Goal: Check status: Check status

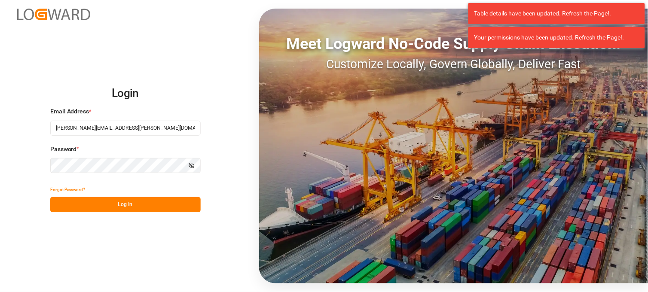
click at [138, 211] on button "Log In" at bounding box center [125, 204] width 150 height 15
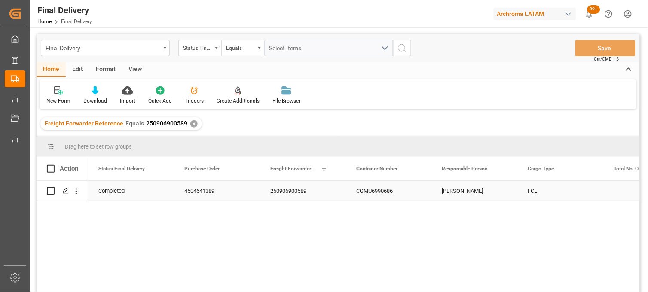
click at [365, 192] on div "CGMU6990686" at bounding box center [389, 191] width 86 height 20
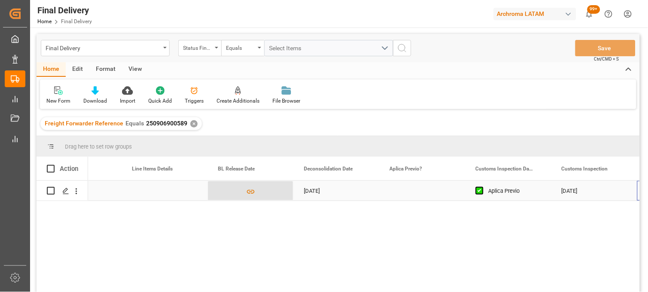
scroll to position [0, 568]
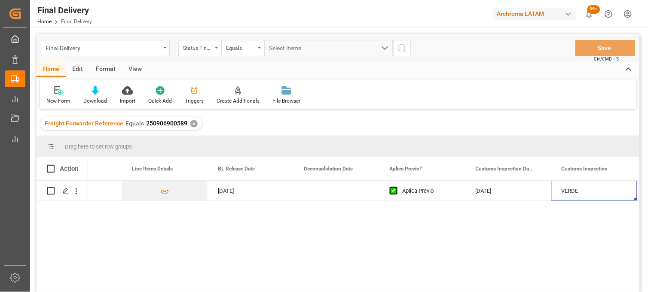
click at [191, 122] on div "✕" at bounding box center [193, 123] width 7 height 7
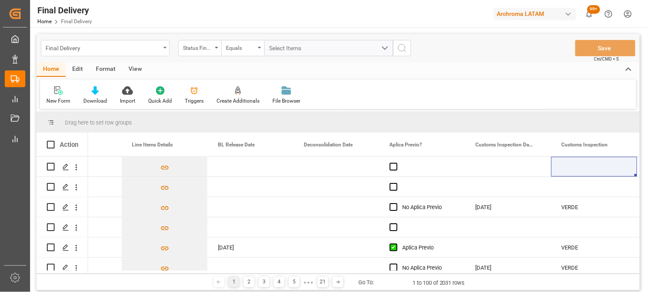
click at [87, 49] on div "Final Delivery" at bounding box center [103, 47] width 115 height 11
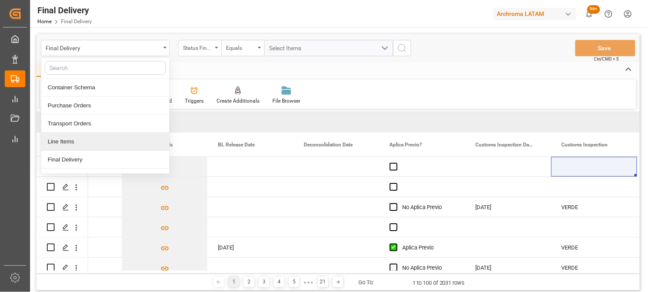
drag, startPoint x: 83, startPoint y: 143, endPoint x: 74, endPoint y: 126, distance: 18.3
click at [82, 143] on div "Line Items" at bounding box center [105, 142] width 128 height 18
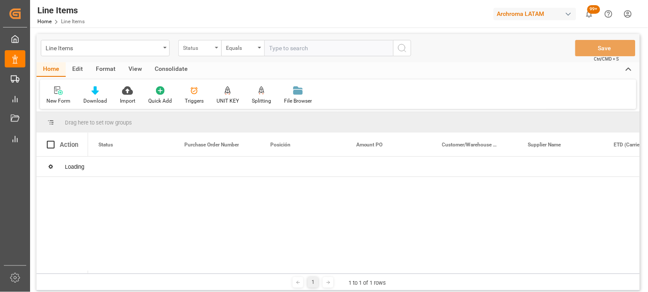
click at [212, 50] on div "Status" at bounding box center [197, 47] width 29 height 10
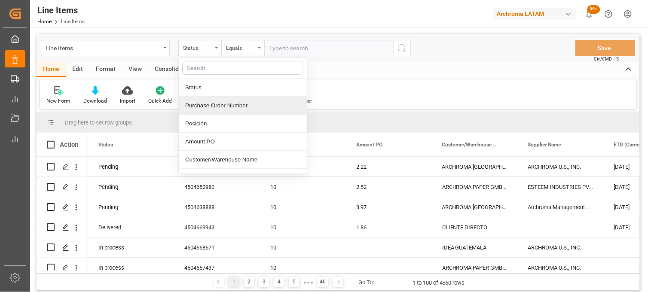
click at [211, 106] on div "Purchase Order Number" at bounding box center [243, 106] width 128 height 18
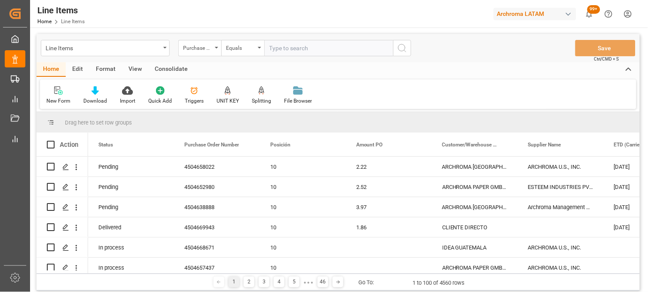
click at [278, 50] on input "text" at bounding box center [328, 48] width 129 height 16
paste input "4504661807"
type input "4504661807"
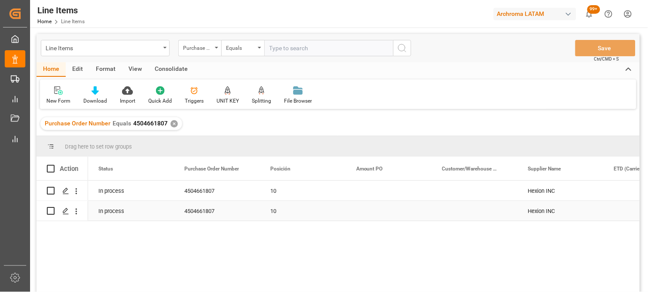
click at [274, 212] on div "10" at bounding box center [302, 212] width 65 height 20
drag, startPoint x: 274, startPoint y: 212, endPoint x: 282, endPoint y: 214, distance: 7.6
click at [274, 212] on div "10" at bounding box center [302, 212] width 65 height 20
drag, startPoint x: 285, startPoint y: 214, endPoint x: 275, endPoint y: 211, distance: 9.4
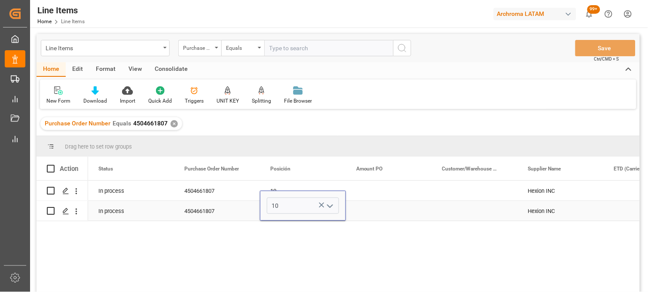
click at [274, 211] on div "10" at bounding box center [303, 206] width 86 height 30
click at [323, 205] on button "open menu" at bounding box center [329, 205] width 13 height 13
click at [331, 204] on icon "close menu" at bounding box center [330, 206] width 10 height 10
click at [320, 203] on icon "Press SPACE to select this row." at bounding box center [321, 205] width 5 height 5
click at [329, 204] on icon "open menu" at bounding box center [330, 206] width 10 height 10
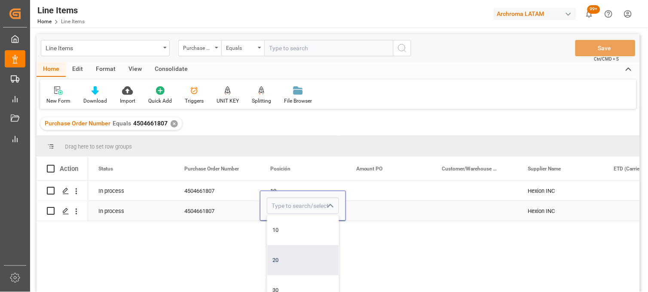
click at [276, 256] on div "20" at bounding box center [302, 260] width 71 height 30
type input "20"
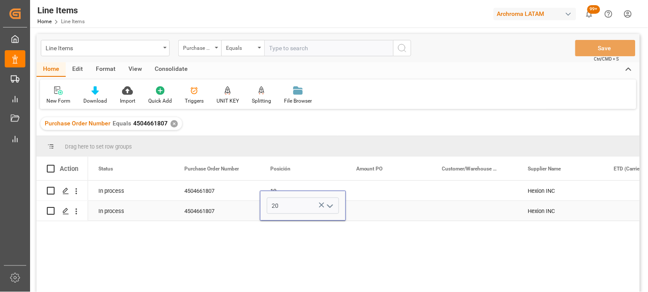
click at [370, 213] on div "Press SPACE to select this row." at bounding box center [389, 211] width 86 height 20
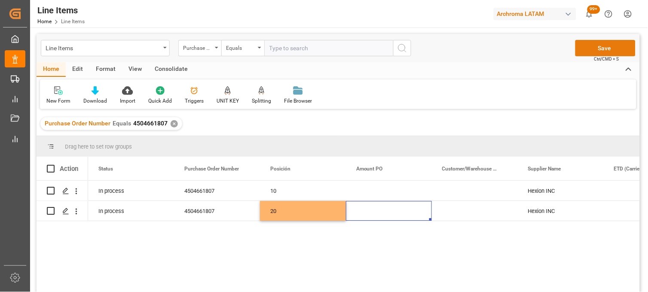
click at [609, 44] on button "Save" at bounding box center [605, 48] width 60 height 16
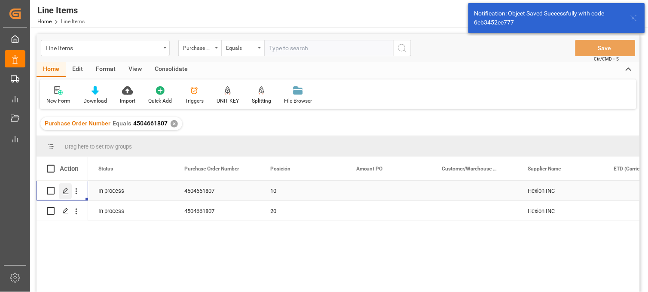
click at [64, 191] on icon "Press SPACE to select this row." at bounding box center [65, 191] width 7 height 7
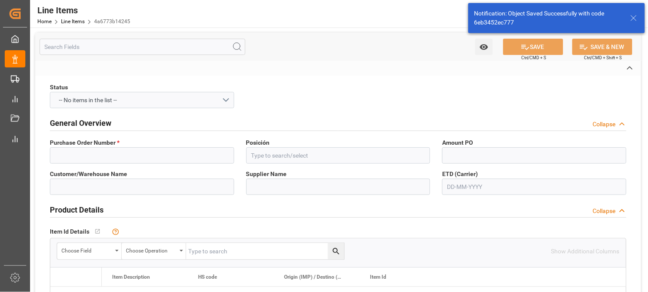
type input "4504661807"
type input "10"
type input "Hexion INC"
type input "113105"
type textarea "VV10 - Vinylester of C10 Carboxylicacid"
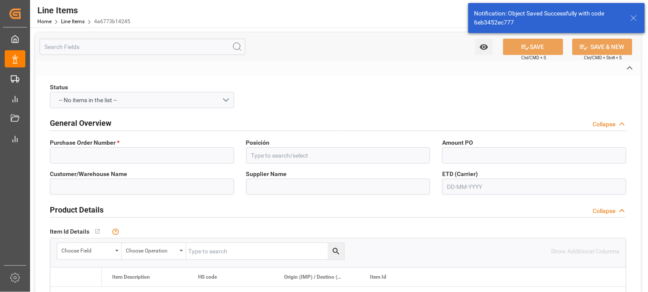
type textarea "3082"
type textarea "6HB2"
type input "KGM"
type input "KG"
type textarea "KG"
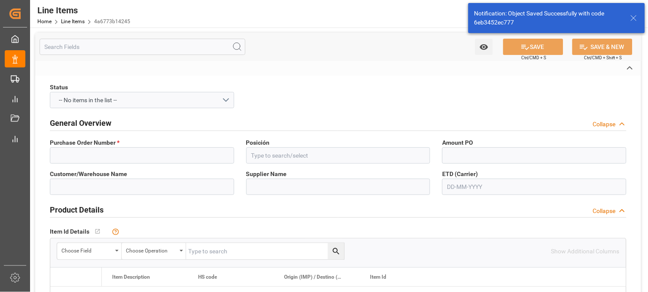
type textarea "[GEOGRAPHIC_DATA]"
type input "4001"
type textarea "PT"
type input "CFR"
type textarea "3082"
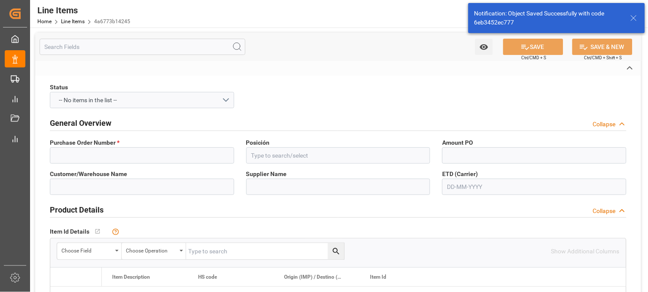
type textarea "9"
type textarea "III"
type textarea "Definitivo"
type input "Shipment Details Pending"
type input "SEAFREIGHT"
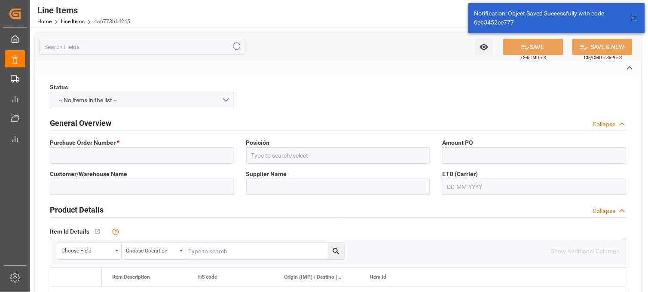
type input "4a6773b14245"
type input "12352100"
type input "21000"
type input "2915909999"
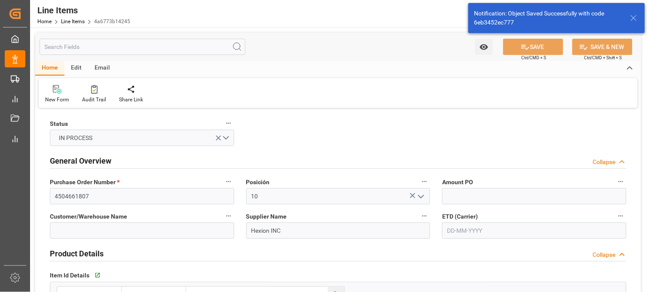
type input "[DATE] 19:48"
type input "[DATE] 16:31"
type input "[DATE]"
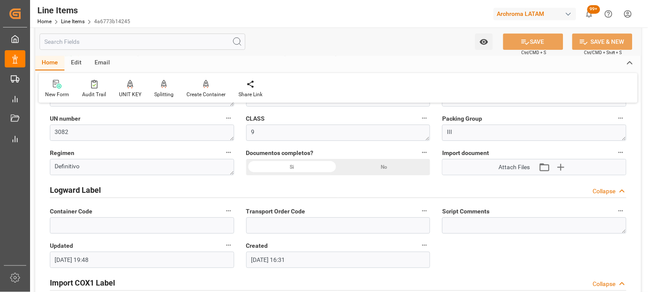
scroll to position [668, 0]
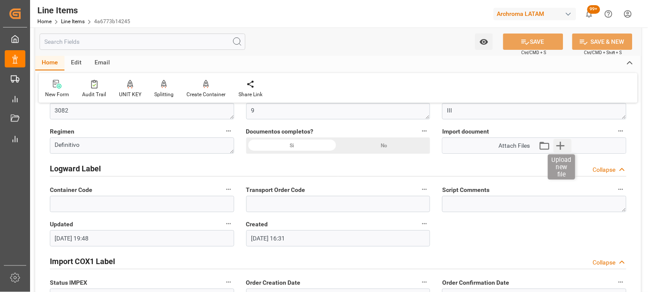
click at [562, 143] on icon "button" at bounding box center [561, 146] width 14 height 14
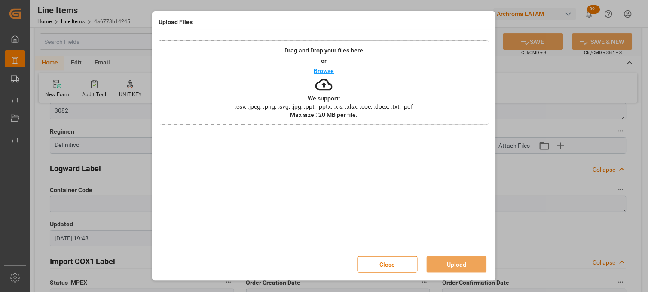
click at [339, 81] on div "Drag and Drop your files here or Browse We support: .csv, .jpeg, .png, .svg, .j…" at bounding box center [324, 82] width 331 height 84
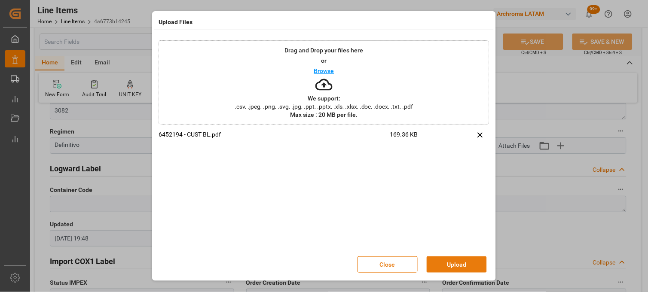
click at [452, 263] on button "Upload" at bounding box center [457, 265] width 60 height 16
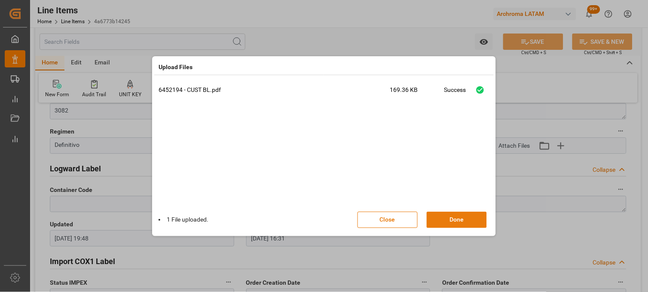
click at [455, 220] on button "Done" at bounding box center [457, 220] width 60 height 16
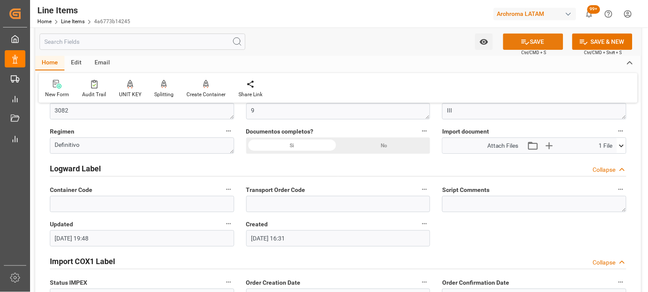
click at [512, 45] on button "SAVE" at bounding box center [533, 42] width 60 height 16
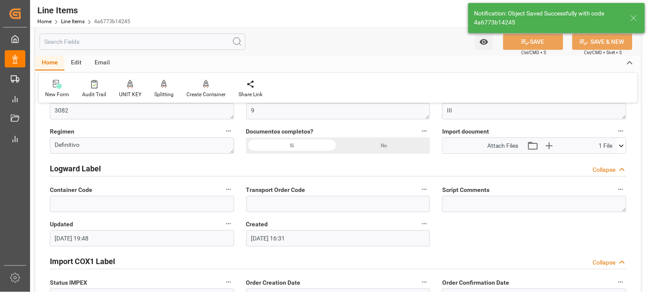
type input "[DATE] 19:49"
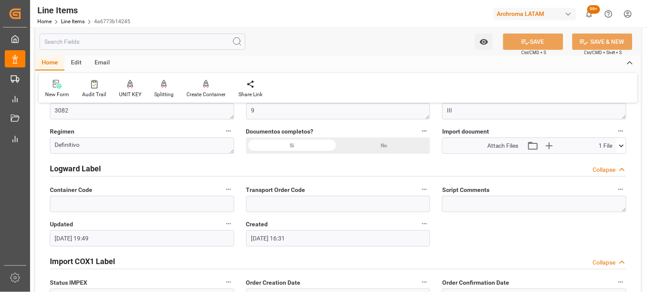
click at [512, 222] on div "Status IN PROCESS General Overview Collapse Purchase Order Number * 4504661807 …" at bounding box center [338, 253] width 606 height 1622
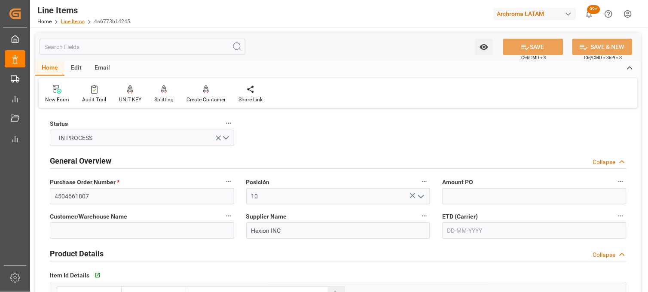
click at [71, 19] on link "Line Items" at bounding box center [73, 21] width 24 height 6
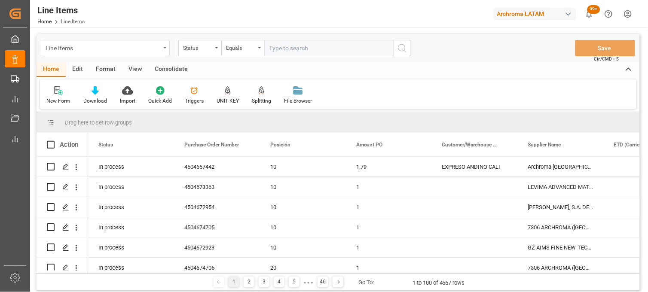
click at [161, 50] on div "Line Items" at bounding box center [105, 48] width 129 height 16
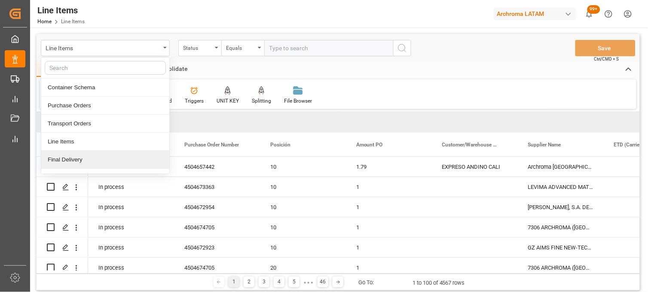
click at [89, 159] on div "Final Delivery" at bounding box center [105, 160] width 128 height 18
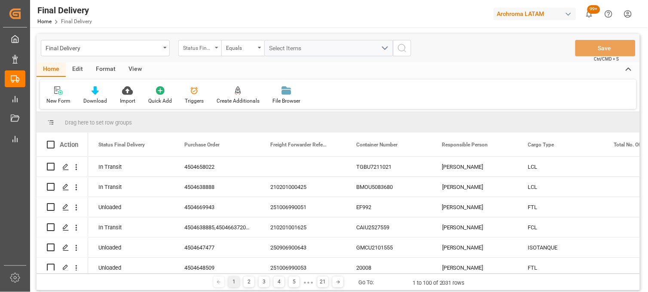
click at [215, 49] on div "Status Final Delivery" at bounding box center [199, 48] width 43 height 16
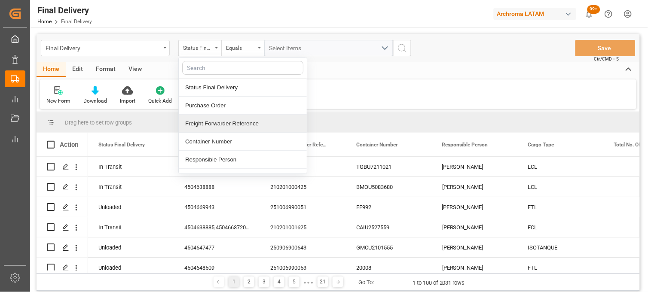
click at [225, 123] on div "Freight Forwarder Reference" at bounding box center [243, 124] width 128 height 18
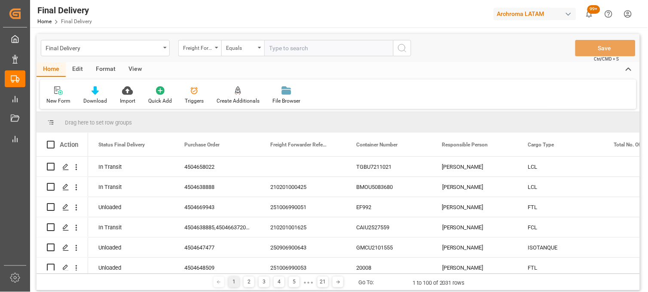
click at [288, 49] on input "text" at bounding box center [328, 48] width 129 height 16
type input "251015080083"
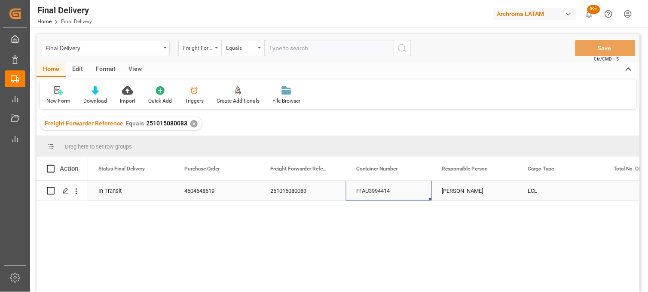
click at [379, 187] on div "FFAU3994414" at bounding box center [389, 191] width 86 height 20
click at [458, 195] on div "[PERSON_NAME]" at bounding box center [475, 191] width 86 height 20
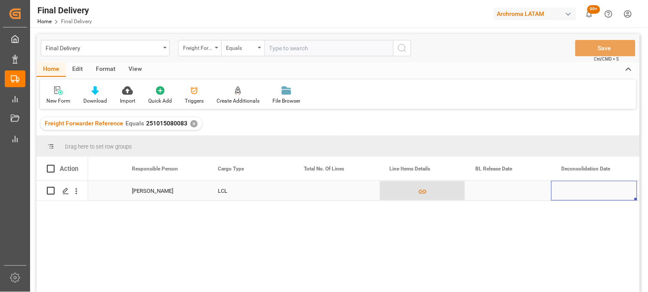
scroll to position [0, 396]
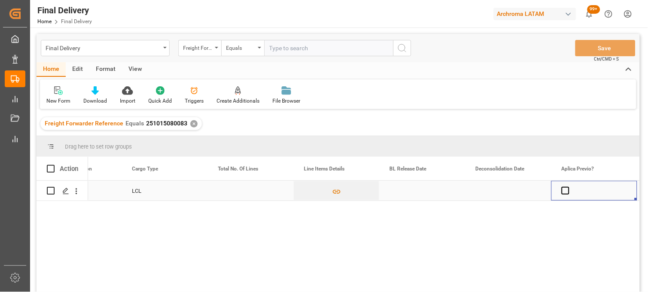
click at [409, 191] on div "Press SPACE to select this row." at bounding box center [422, 191] width 86 height 20
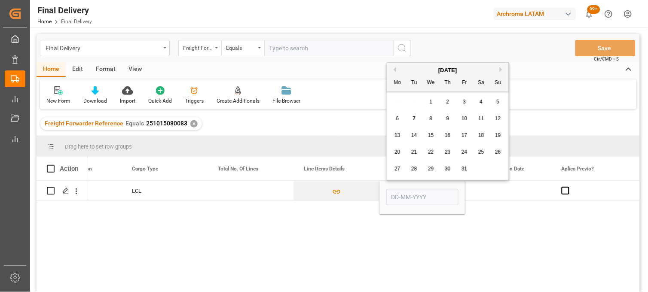
click at [416, 120] on span "7" at bounding box center [414, 119] width 3 height 6
type input "[DATE]"
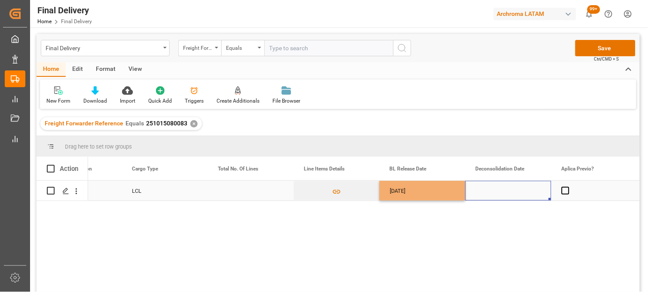
click at [490, 190] on div "Press SPACE to select this row." at bounding box center [508, 191] width 86 height 20
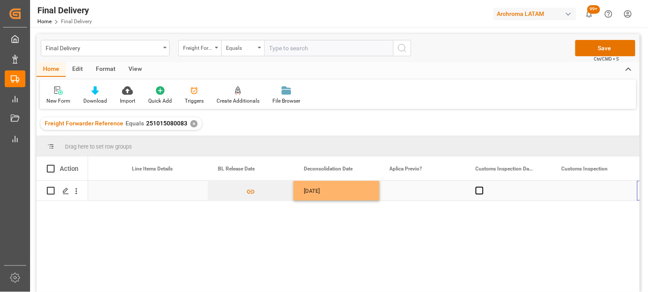
scroll to position [0, 568]
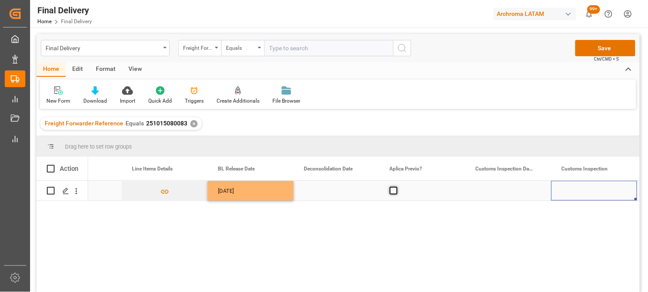
click at [393, 192] on span "Press SPACE to select this row." at bounding box center [394, 191] width 8 height 8
click at [396, 187] on input "Press SPACE to select this row." at bounding box center [396, 187] width 0 height 0
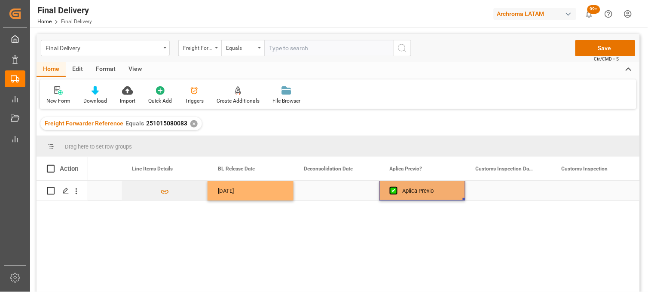
click at [327, 195] on div "Press SPACE to select this row." at bounding box center [337, 191] width 86 height 20
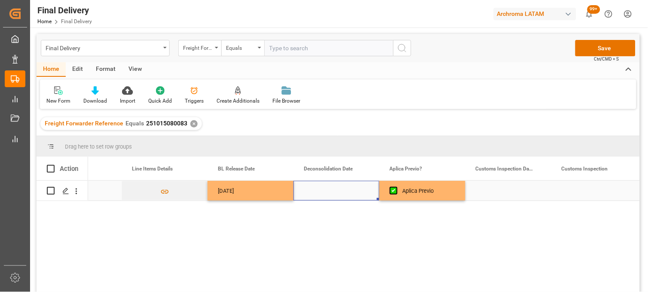
click at [324, 191] on div "Press SPACE to select this row." at bounding box center [337, 191] width 86 height 20
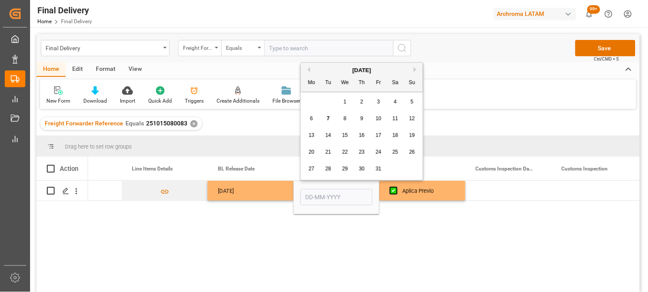
click at [312, 117] on span "6" at bounding box center [311, 119] width 3 height 6
type input "[DATE]"
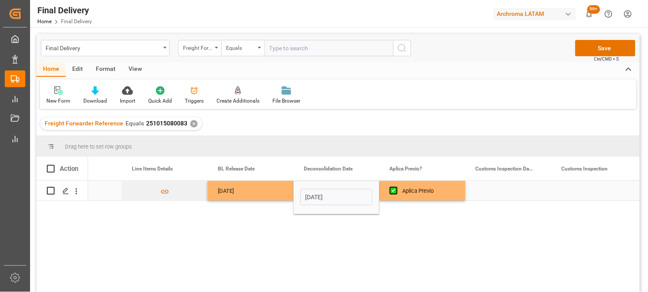
click at [496, 191] on div "Press SPACE to select this row." at bounding box center [508, 191] width 86 height 20
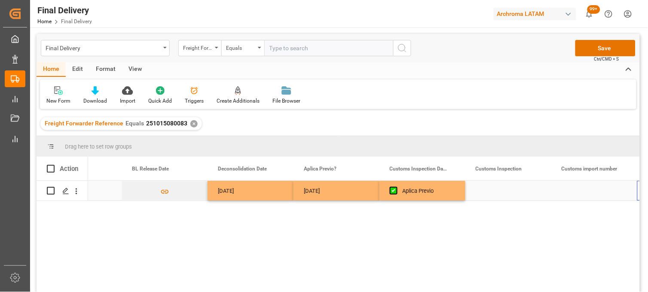
scroll to position [0, 654]
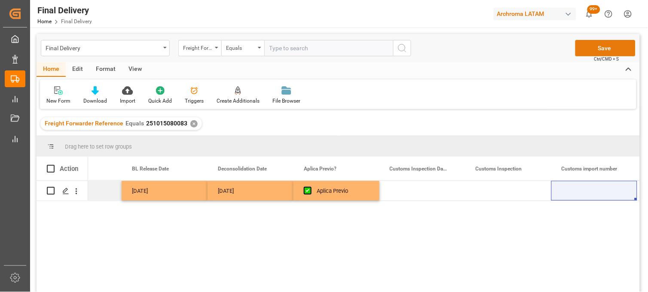
click at [589, 49] on button "Save" at bounding box center [605, 48] width 60 height 16
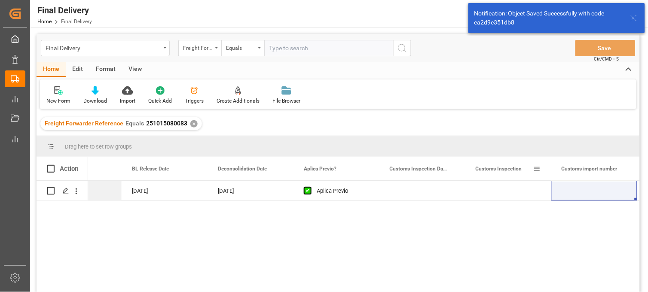
scroll to position [0, 0]
